Goal: Information Seeking & Learning: Learn about a topic

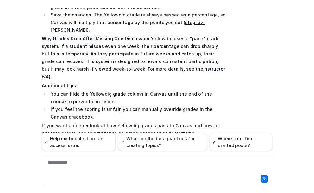
scroll to position [734, 0]
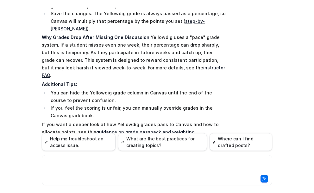
click at [72, 164] on div at bounding box center [156, 166] width 227 height 15
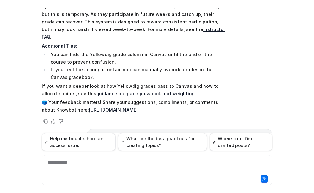
scroll to position [775, 0]
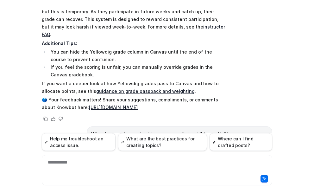
click at [150, 130] on p "When I run grade passback in my community i get this result: The server respons…" at bounding box center [179, 137] width 177 height 15
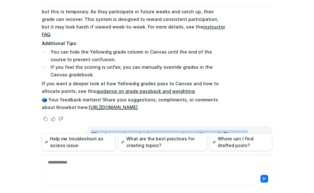
drag, startPoint x: 153, startPoint y: 104, endPoint x: 87, endPoint y: 94, distance: 66.3
click at [87, 126] on div "When I run grade passback in my community i get this result: The server respons…" at bounding box center [179, 137] width 185 height 23
copy p "When I run grade passback in my community i get this result: The server respons…"
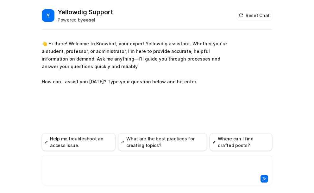
click at [76, 164] on div at bounding box center [156, 166] width 227 height 15
paste div
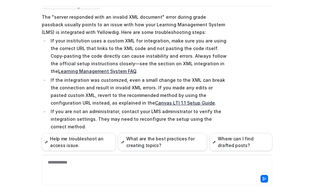
scroll to position [76, 0]
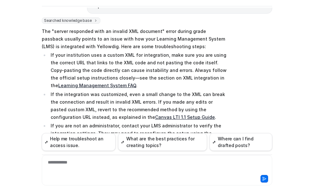
click at [67, 85] on link "Learning Management System FAQ" at bounding box center [97, 85] width 78 height 5
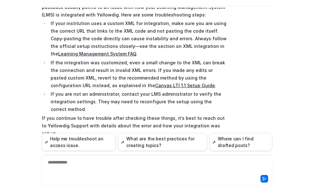
click at [136, 51] on link "Learning Management System FAQ" at bounding box center [97, 53] width 78 height 5
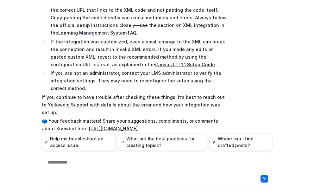
scroll to position [140, 0]
